Goal: Task Accomplishment & Management: Use online tool/utility

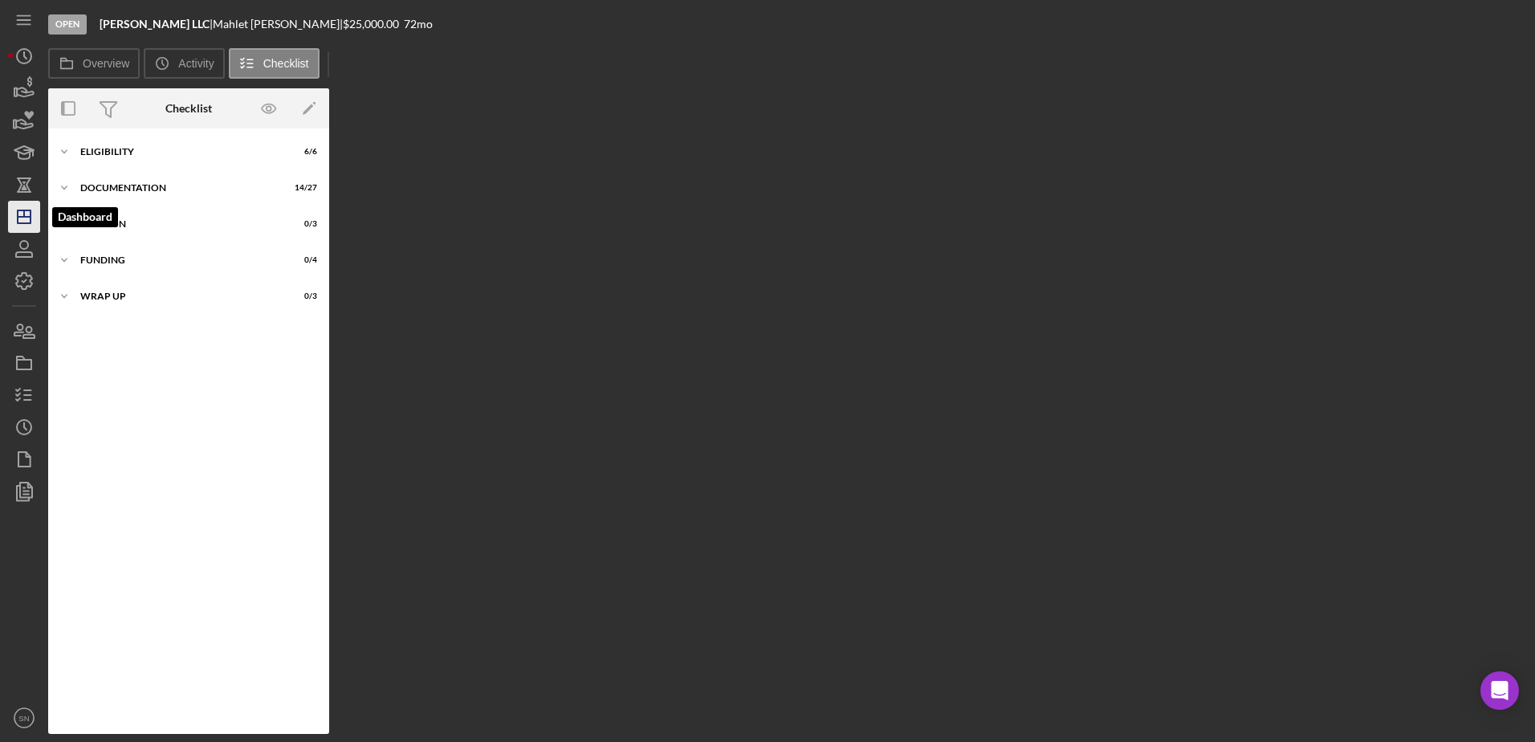
click at [26, 218] on icon "Icon/Dashboard" at bounding box center [24, 217] width 40 height 40
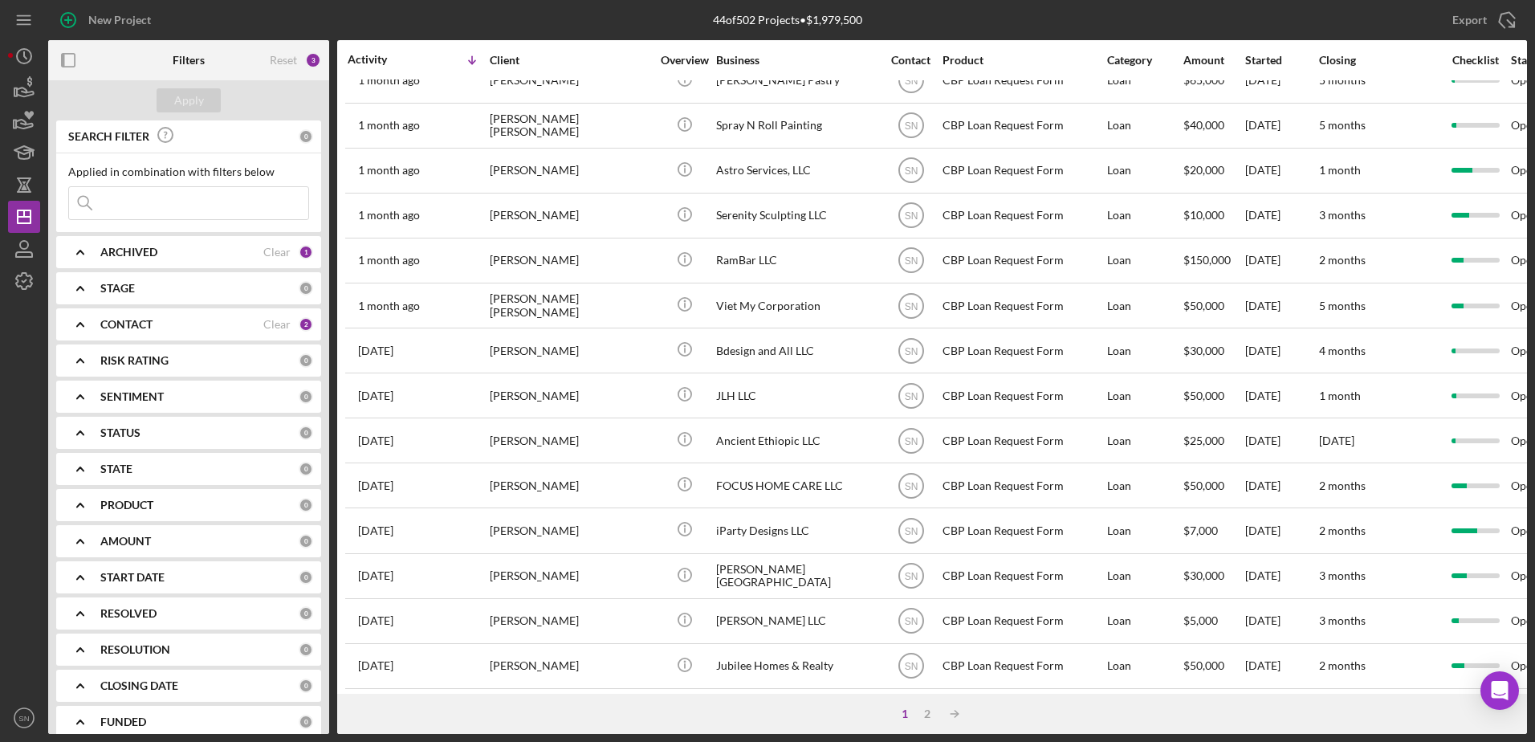
scroll to position [533, 0]
click at [933, 715] on div "2" at bounding box center [927, 713] width 22 height 13
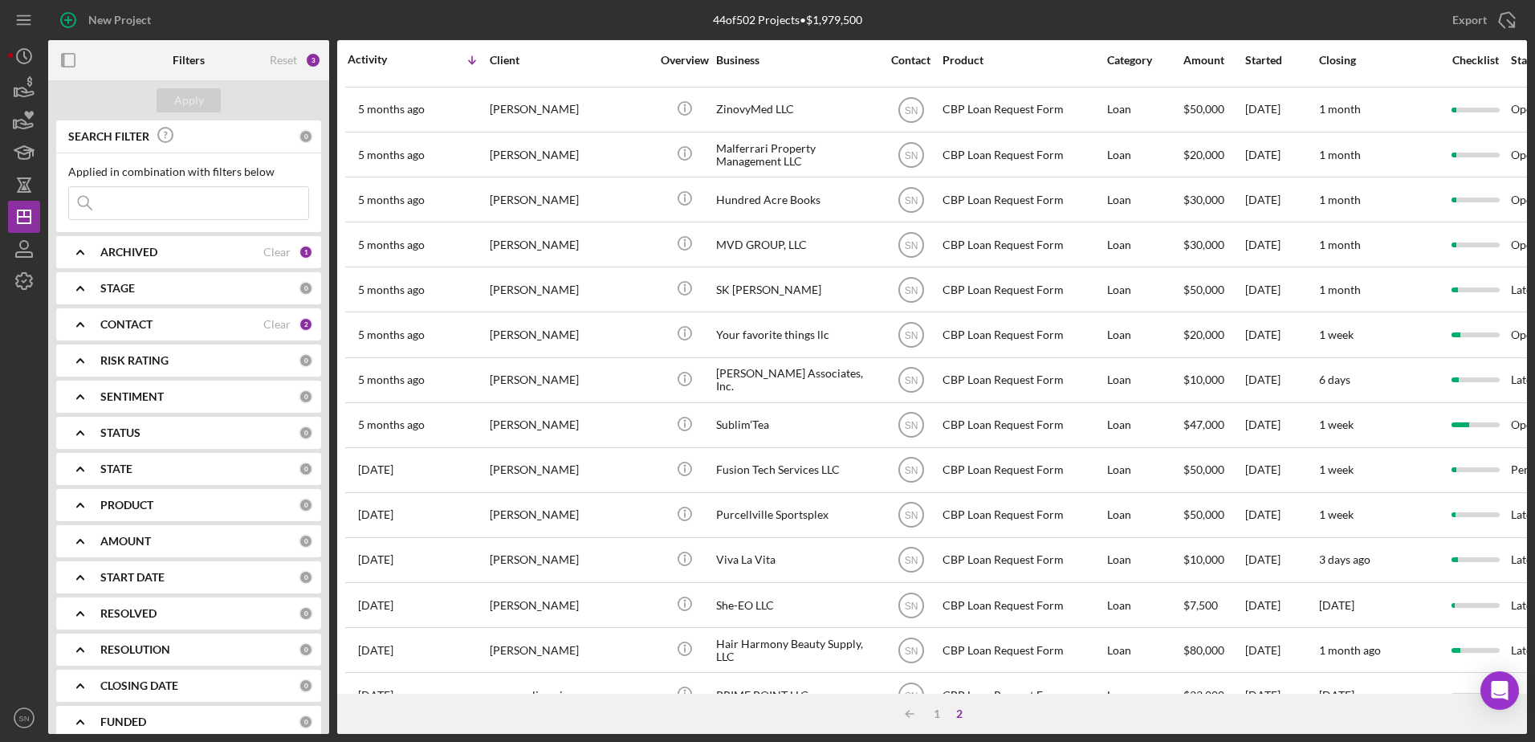
scroll to position [262, 0]
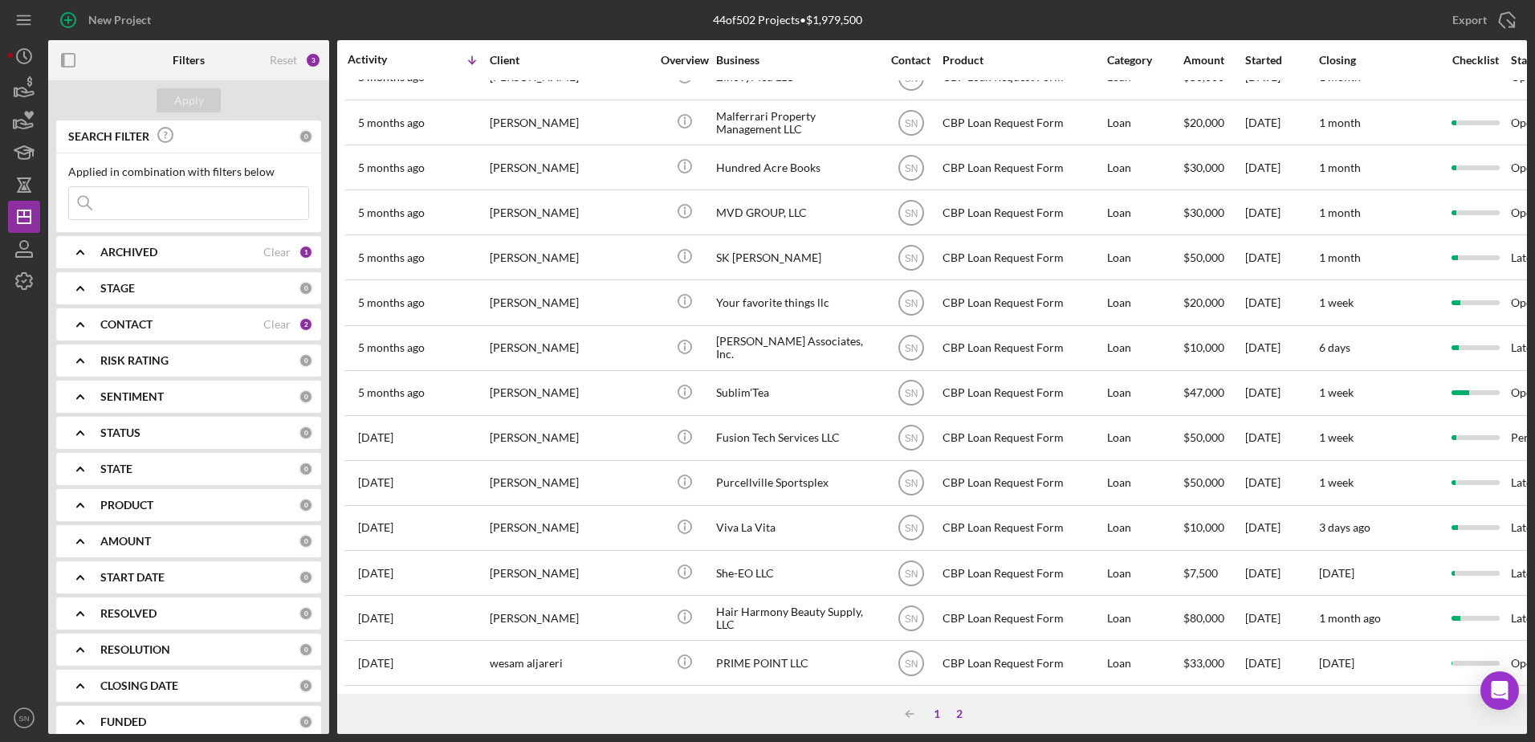
click at [938, 710] on div "1" at bounding box center [936, 713] width 22 height 13
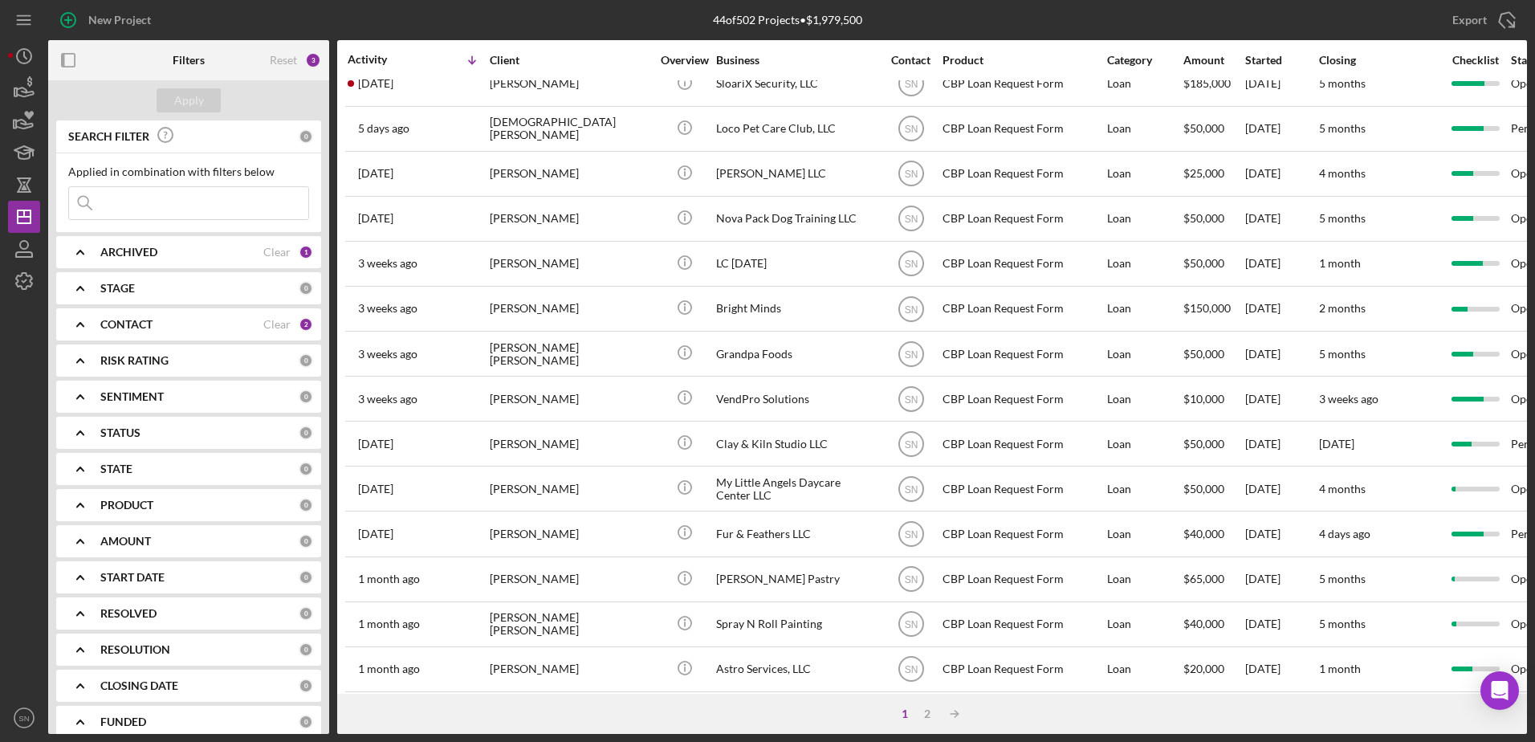
scroll to position [0, 0]
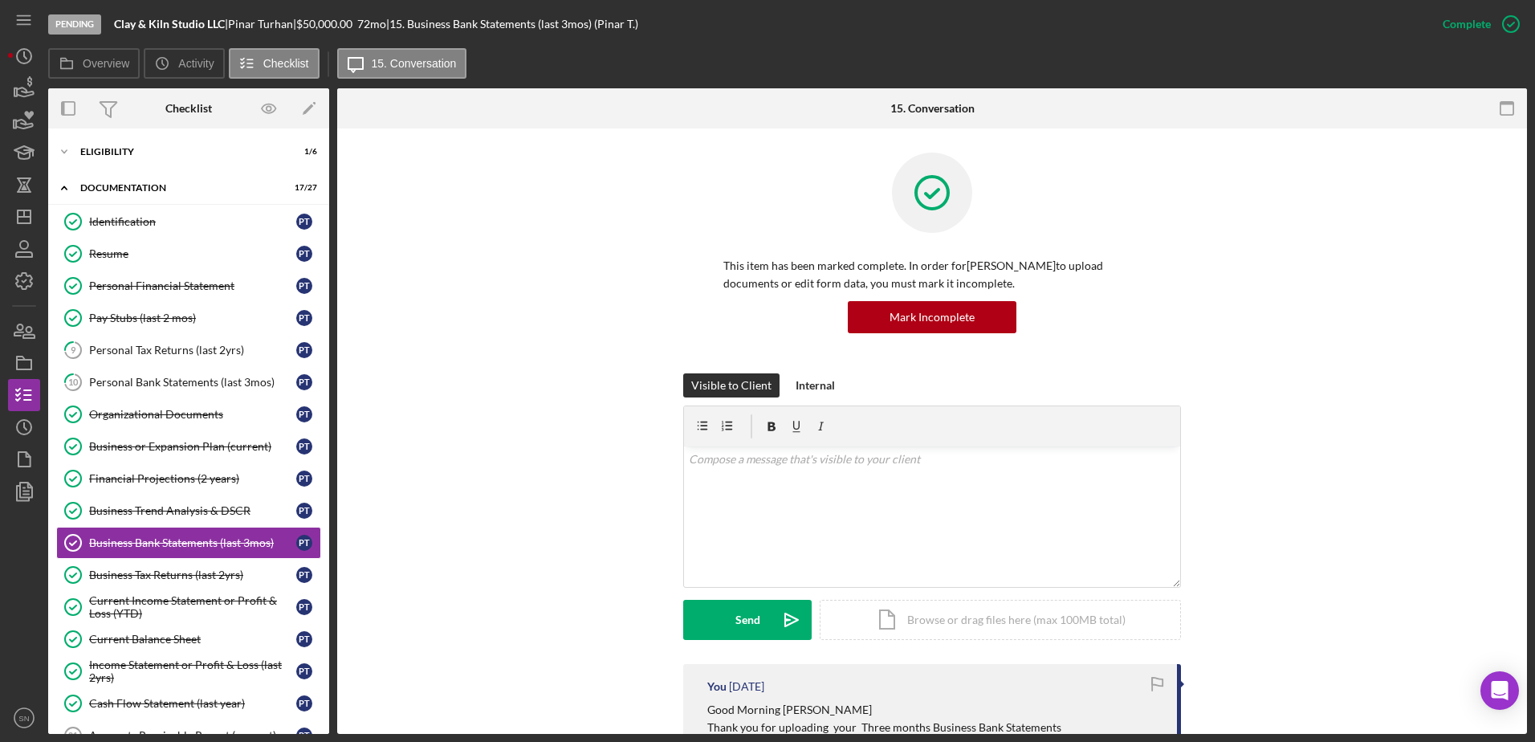
scroll to position [112, 0]
